Goal: Task Accomplishment & Management: Manage account settings

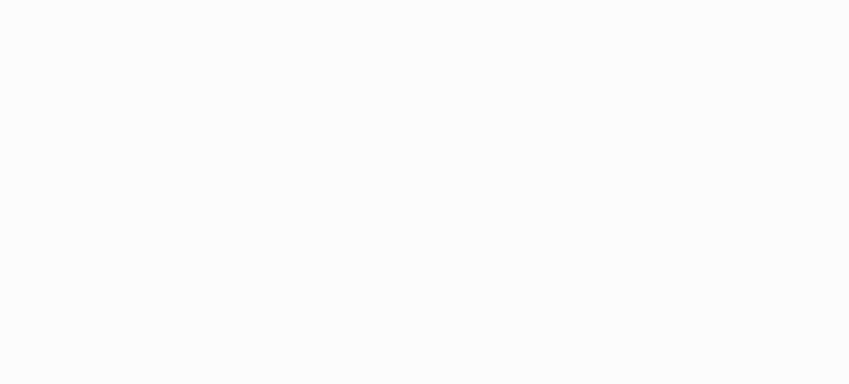
click at [210, 125] on html at bounding box center [424, 192] width 849 height 384
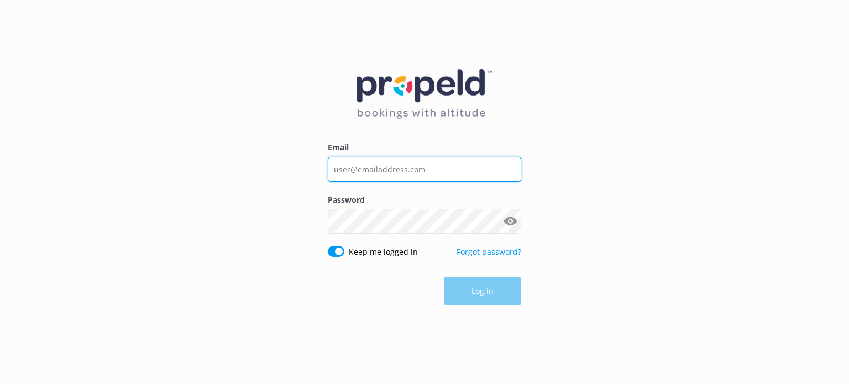
click at [442, 165] on input "Email" at bounding box center [425, 169] width 194 height 25
type input "[EMAIL_ADDRESS][DOMAIN_NAME]"
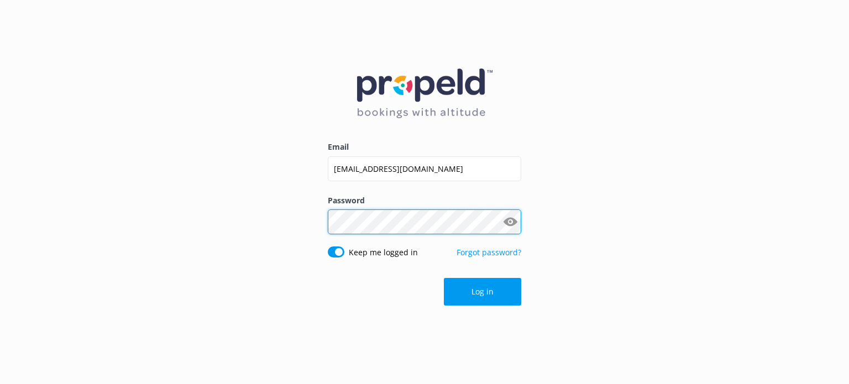
click button "Log in" at bounding box center [482, 292] width 77 height 28
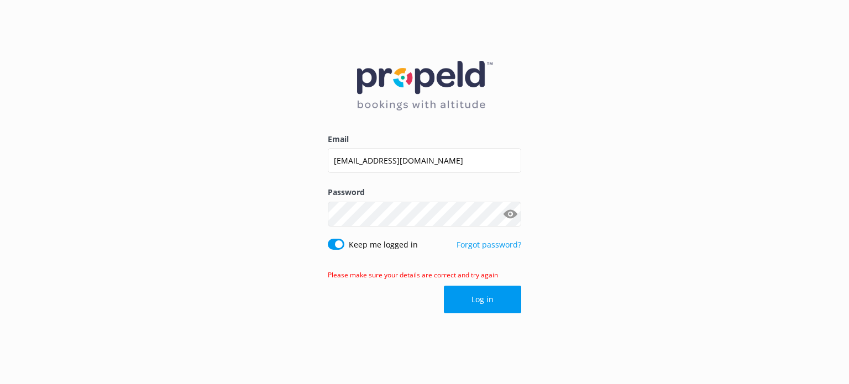
click at [514, 216] on button "Show password" at bounding box center [510, 214] width 22 height 22
click at [445, 165] on input "[EMAIL_ADDRESS][DOMAIN_NAME]" at bounding box center [425, 160] width 194 height 25
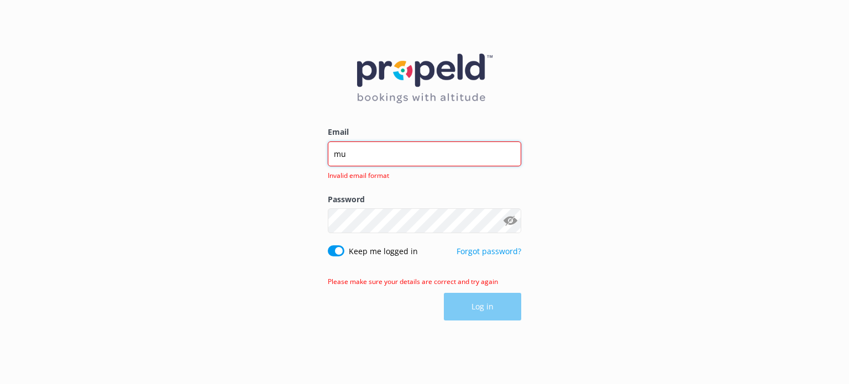
type input "m"
type input "[EMAIL_ADDRESS][DOMAIN_NAME]"
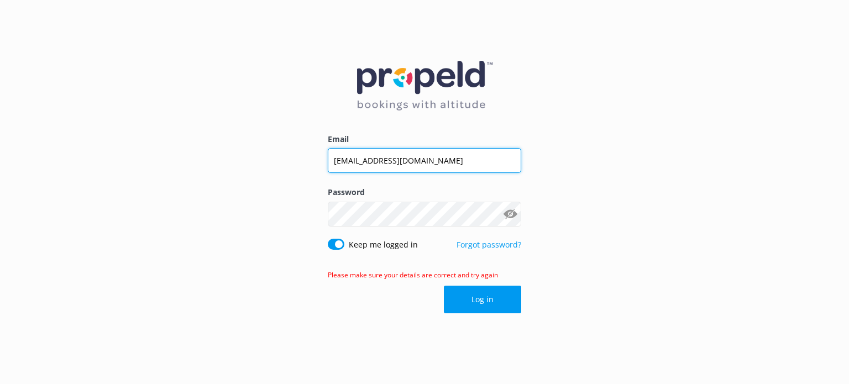
click button "Log in" at bounding box center [482, 300] width 77 height 28
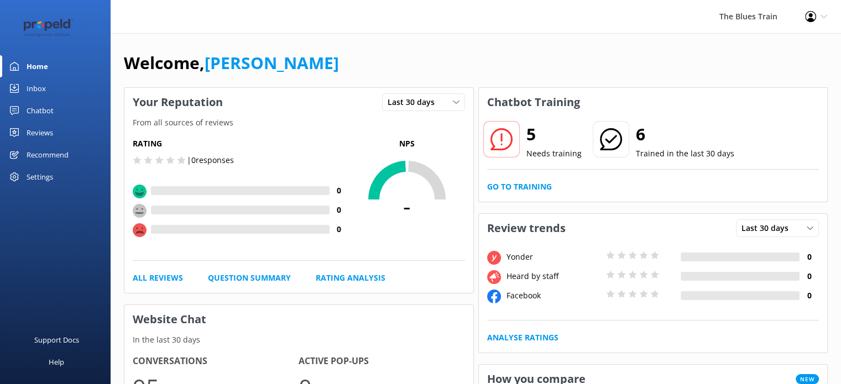
click at [68, 77] on link "Inbox" at bounding box center [55, 88] width 111 height 22
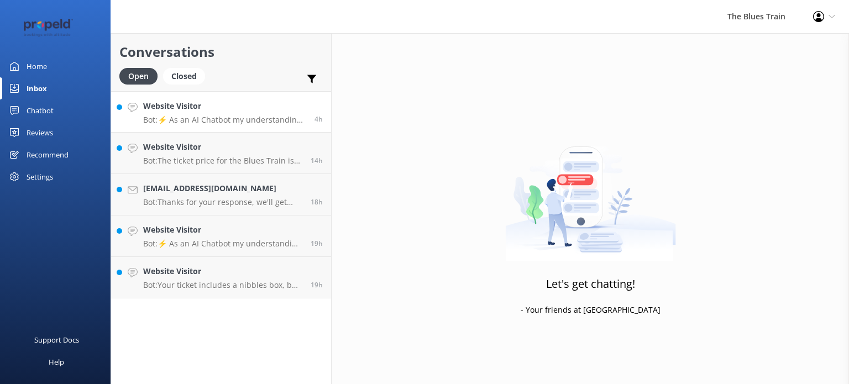
click at [212, 103] on h4 "Website Visitor" at bounding box center [224, 106] width 163 height 12
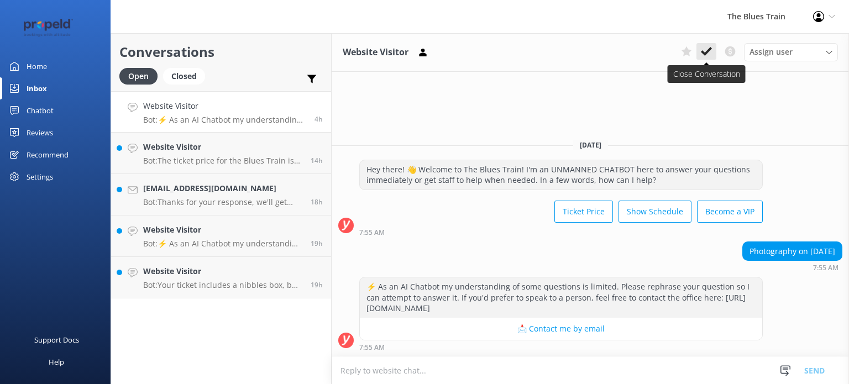
click at [711, 54] on icon at bounding box center [706, 51] width 11 height 11
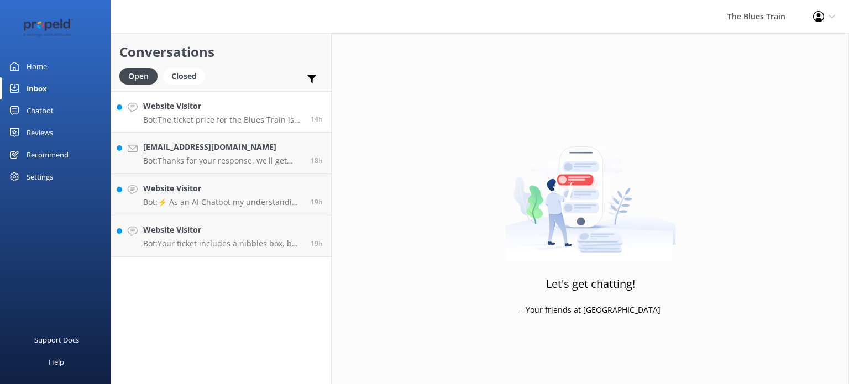
click at [230, 104] on h4 "Website Visitor" at bounding box center [222, 106] width 159 height 12
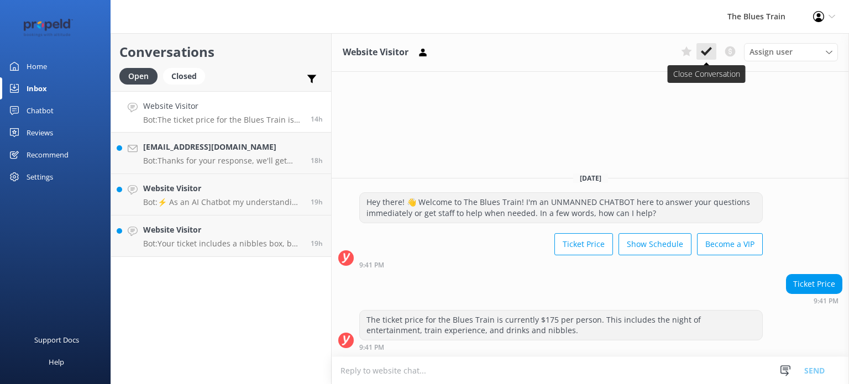
drag, startPoint x: 709, startPoint y: 60, endPoint x: 706, endPoint y: 51, distance: 9.4
click at [706, 51] on div "Assign user [PERSON_NAME] [PERSON_NAME] K [PERSON_NAME]" at bounding box center [757, 52] width 161 height 18
click at [706, 51] on icon at bounding box center [706, 51] width 11 height 11
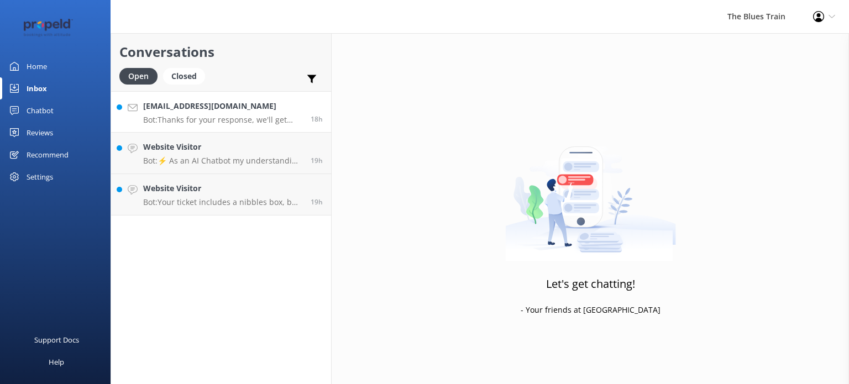
click at [228, 113] on div "[EMAIL_ADDRESS][DOMAIN_NAME] Bot: Thanks for your response, we'll get back to y…" at bounding box center [222, 112] width 159 height 24
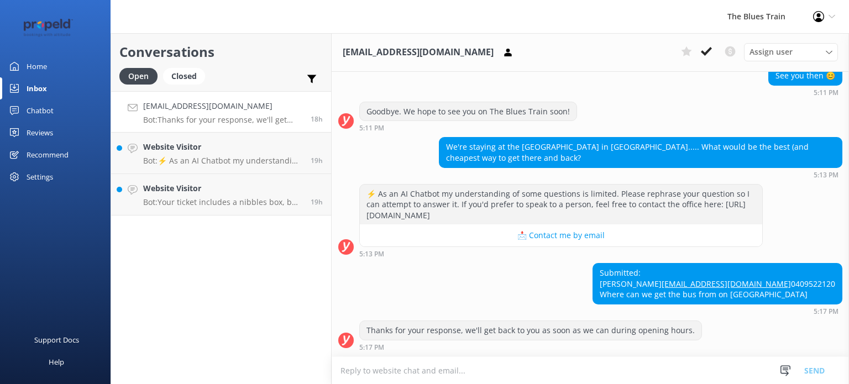
scroll to position [278, 0]
click at [223, 149] on h4 "Website Visitor" at bounding box center [222, 147] width 159 height 12
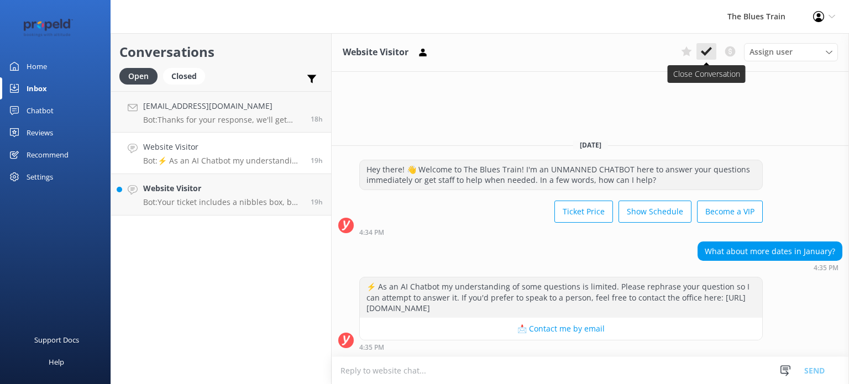
click at [704, 52] on use at bounding box center [706, 51] width 11 height 9
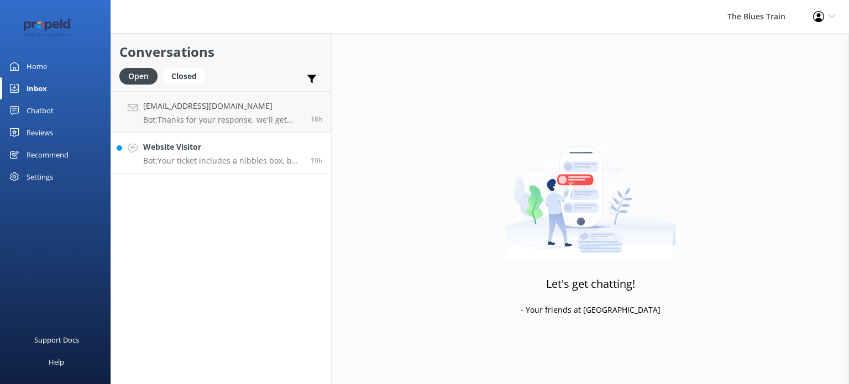
click at [179, 152] on h4 "Website Visitor" at bounding box center [222, 147] width 159 height 12
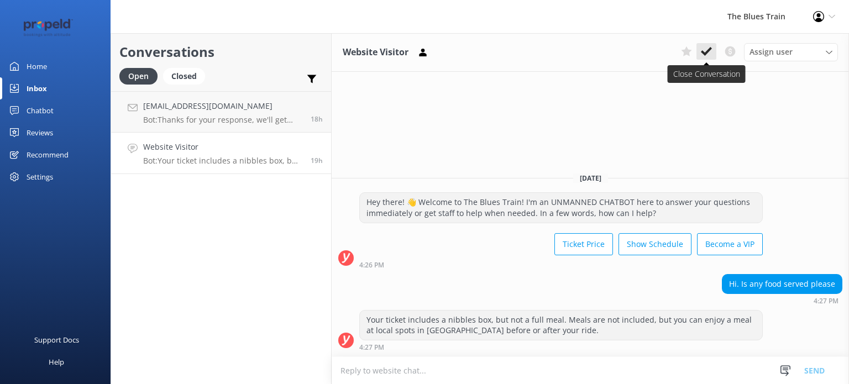
click at [710, 51] on use at bounding box center [706, 51] width 11 height 9
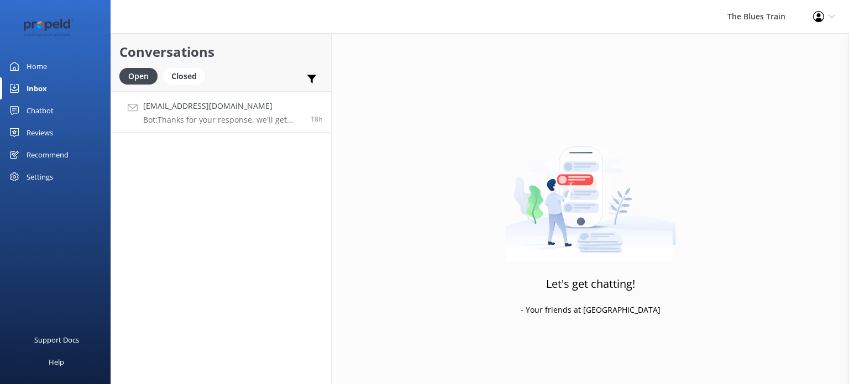
click at [257, 112] on div "[EMAIL_ADDRESS][DOMAIN_NAME] Bot: Thanks for your response, we'll get back to y…" at bounding box center [222, 112] width 159 height 24
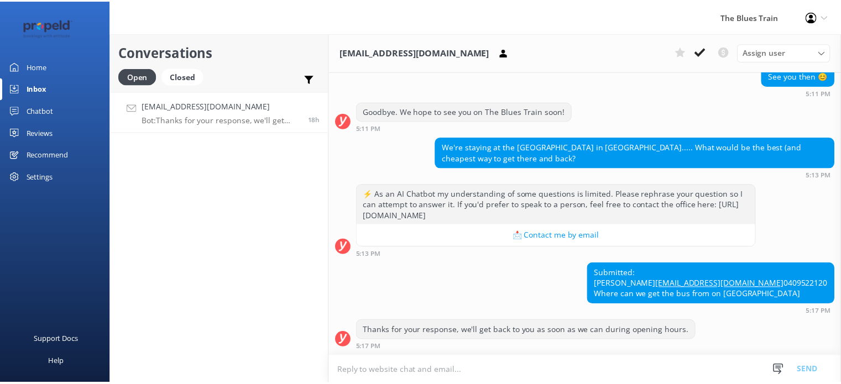
scroll to position [278, 0]
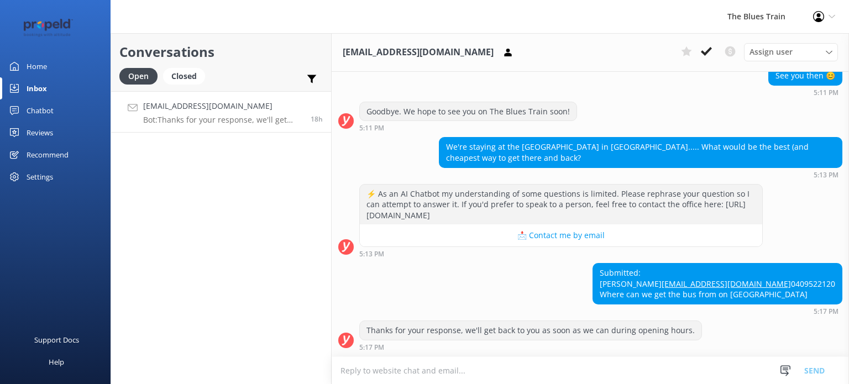
click at [60, 99] on link "Inbox" at bounding box center [55, 88] width 111 height 22
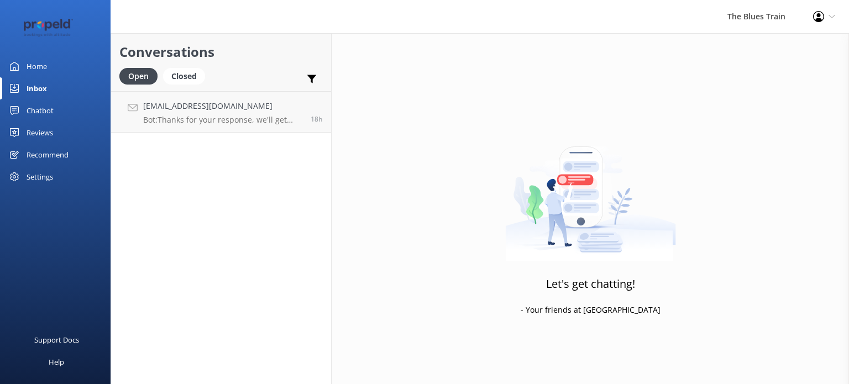
click at [58, 110] on link "Chatbot" at bounding box center [55, 111] width 111 height 22
